Goal: Task Accomplishment & Management: Use online tool/utility

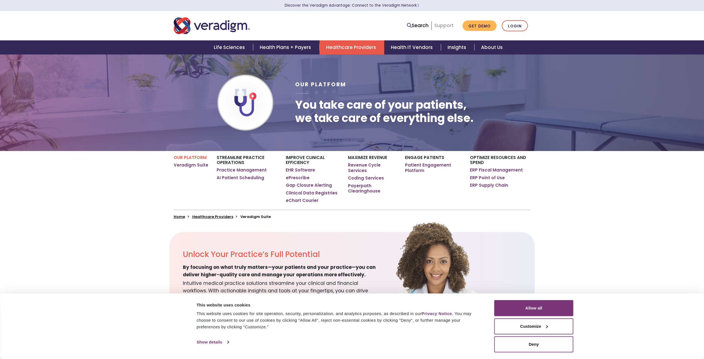
click at [448, 26] on link "Support" at bounding box center [443, 25] width 19 height 7
click at [478, 23] on link "Get Demo" at bounding box center [479, 25] width 34 height 11
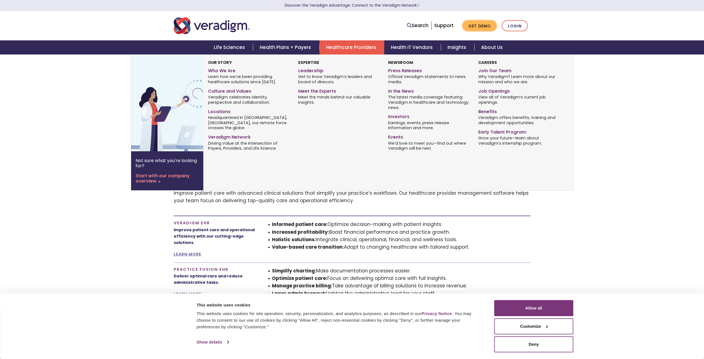
scroll to position [580, 0]
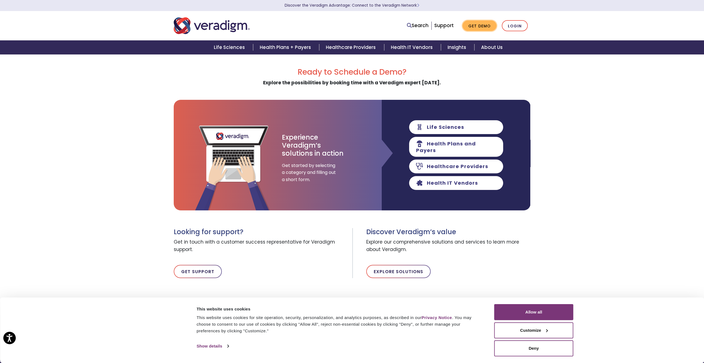
click at [479, 24] on link "Get Demo" at bounding box center [479, 25] width 34 height 11
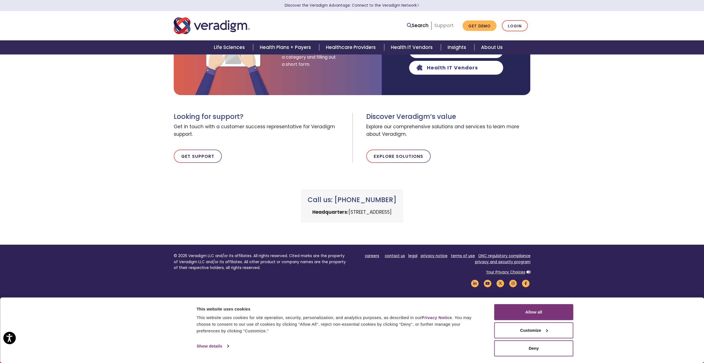
click at [443, 24] on link "Support" at bounding box center [443, 25] width 19 height 7
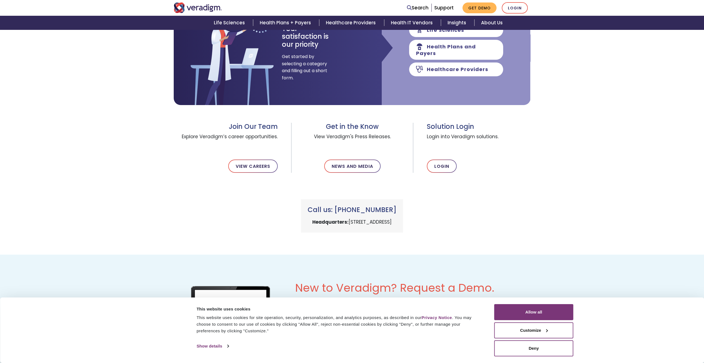
scroll to position [193, 0]
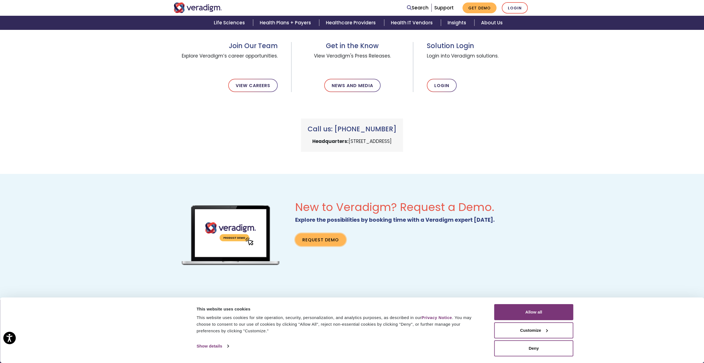
click at [331, 239] on link "Request Demo" at bounding box center [320, 239] width 51 height 13
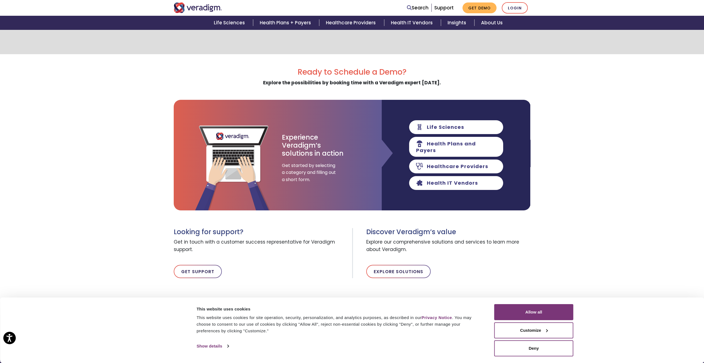
scroll to position [115, 0]
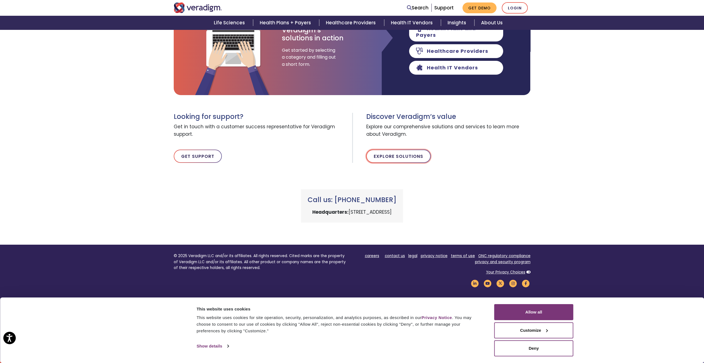
click at [410, 156] on link "Explore Solutions" at bounding box center [398, 156] width 64 height 13
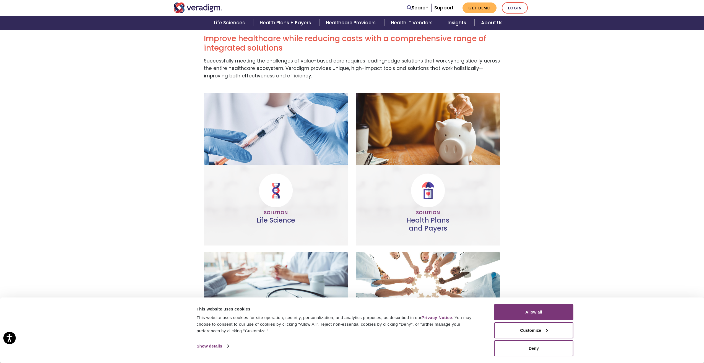
scroll to position [46, 0]
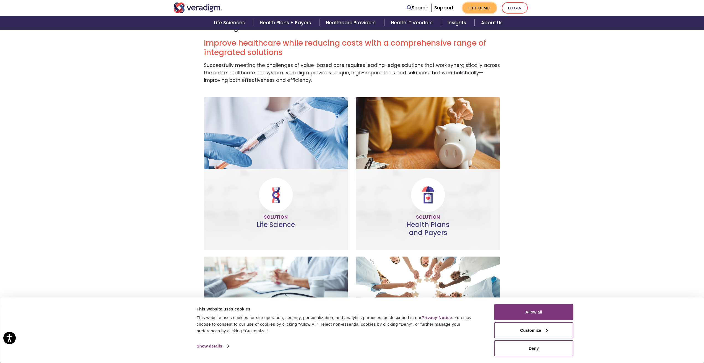
click at [477, 6] on link "Get Demo" at bounding box center [479, 7] width 34 height 11
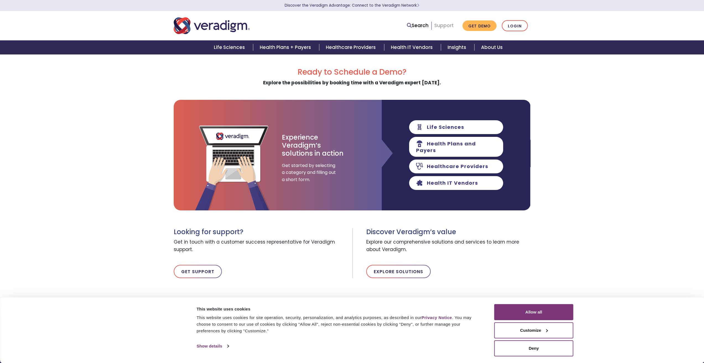
click at [450, 23] on link "Support" at bounding box center [443, 25] width 19 height 7
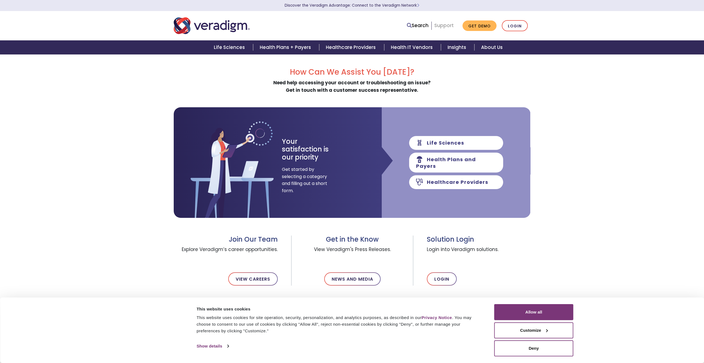
click at [442, 23] on link "Support" at bounding box center [443, 25] width 19 height 7
